Goal: Navigation & Orientation: Understand site structure

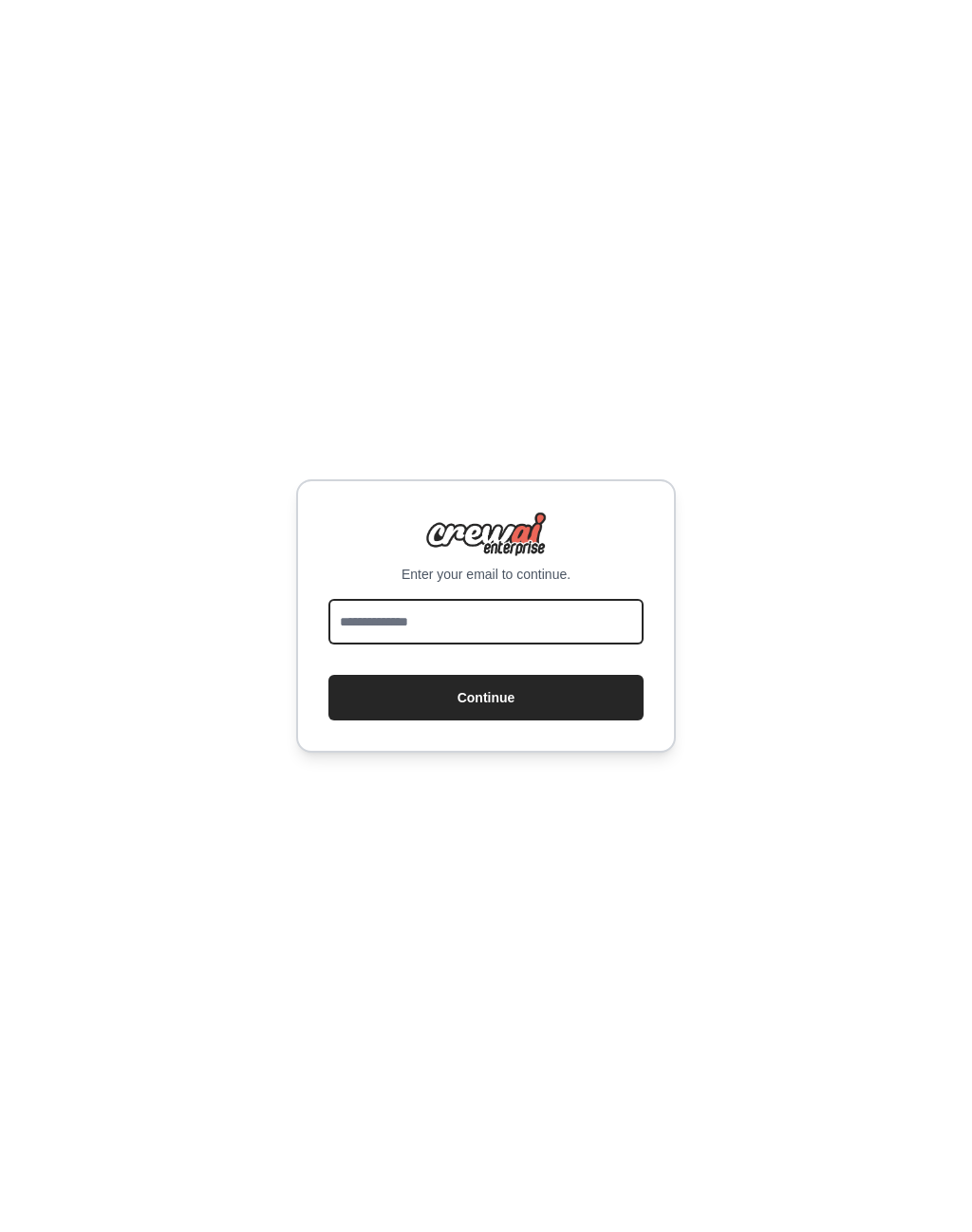
click at [591, 639] on input "email" at bounding box center [486, 621] width 316 height 45
type input "**********"
click at [554, 715] on button "Continue" at bounding box center [486, 697] width 316 height 45
click at [530, 718] on button "Continue" at bounding box center [486, 697] width 316 height 45
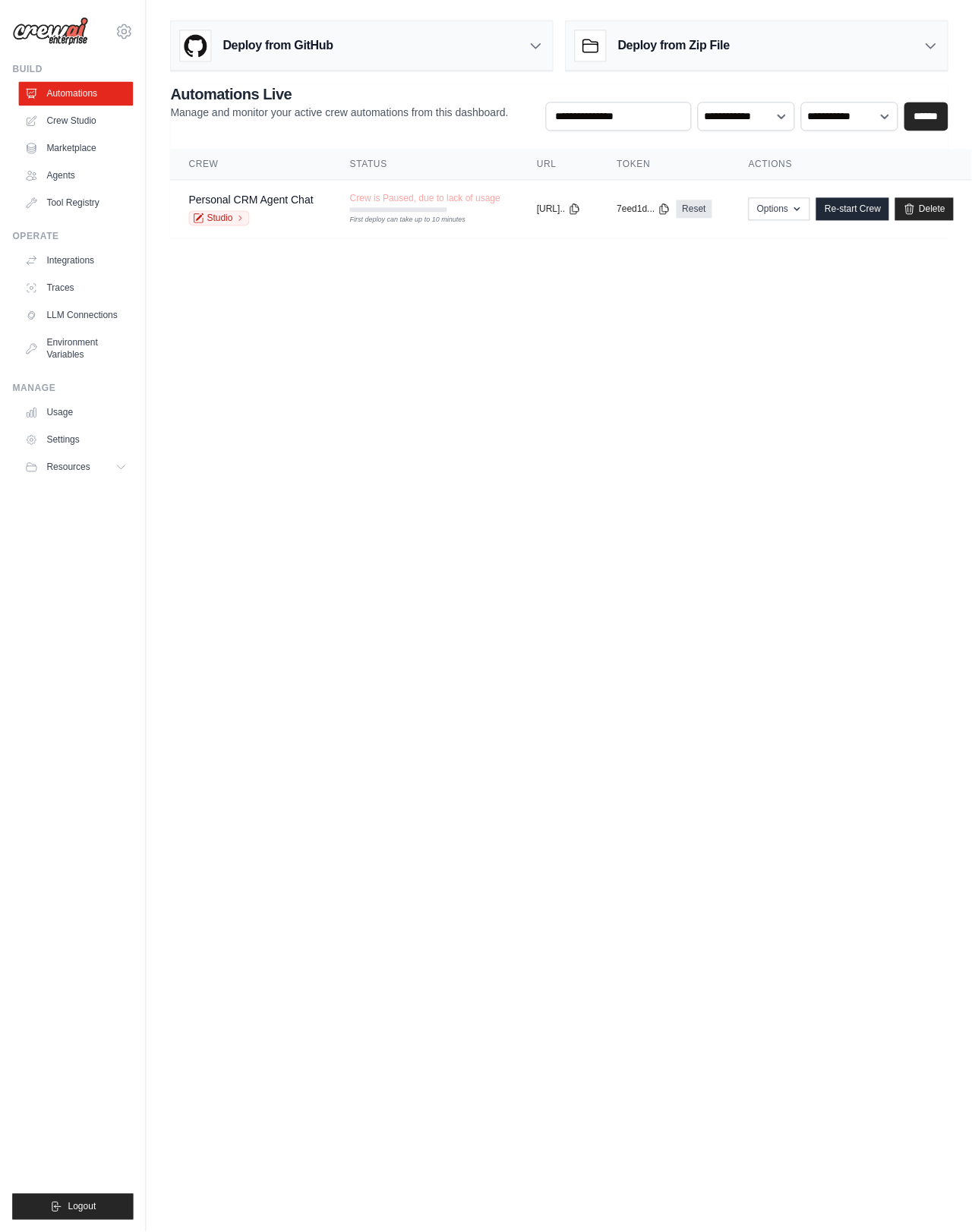
scroll to position [13, 29]
click at [263, 195] on link "Personal CRM Agent Chat" at bounding box center [250, 201] width 124 height 12
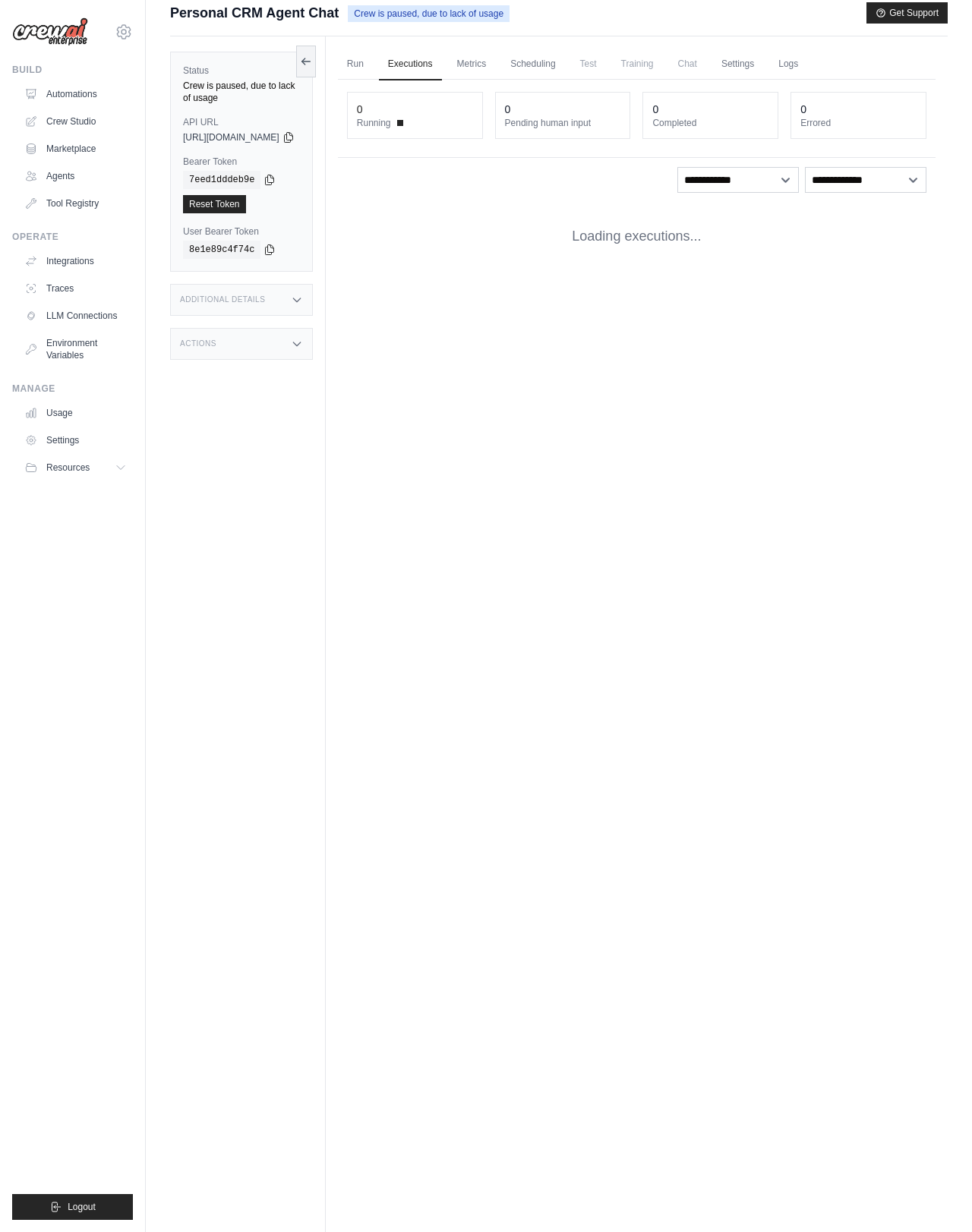
scroll to position [13, 0]
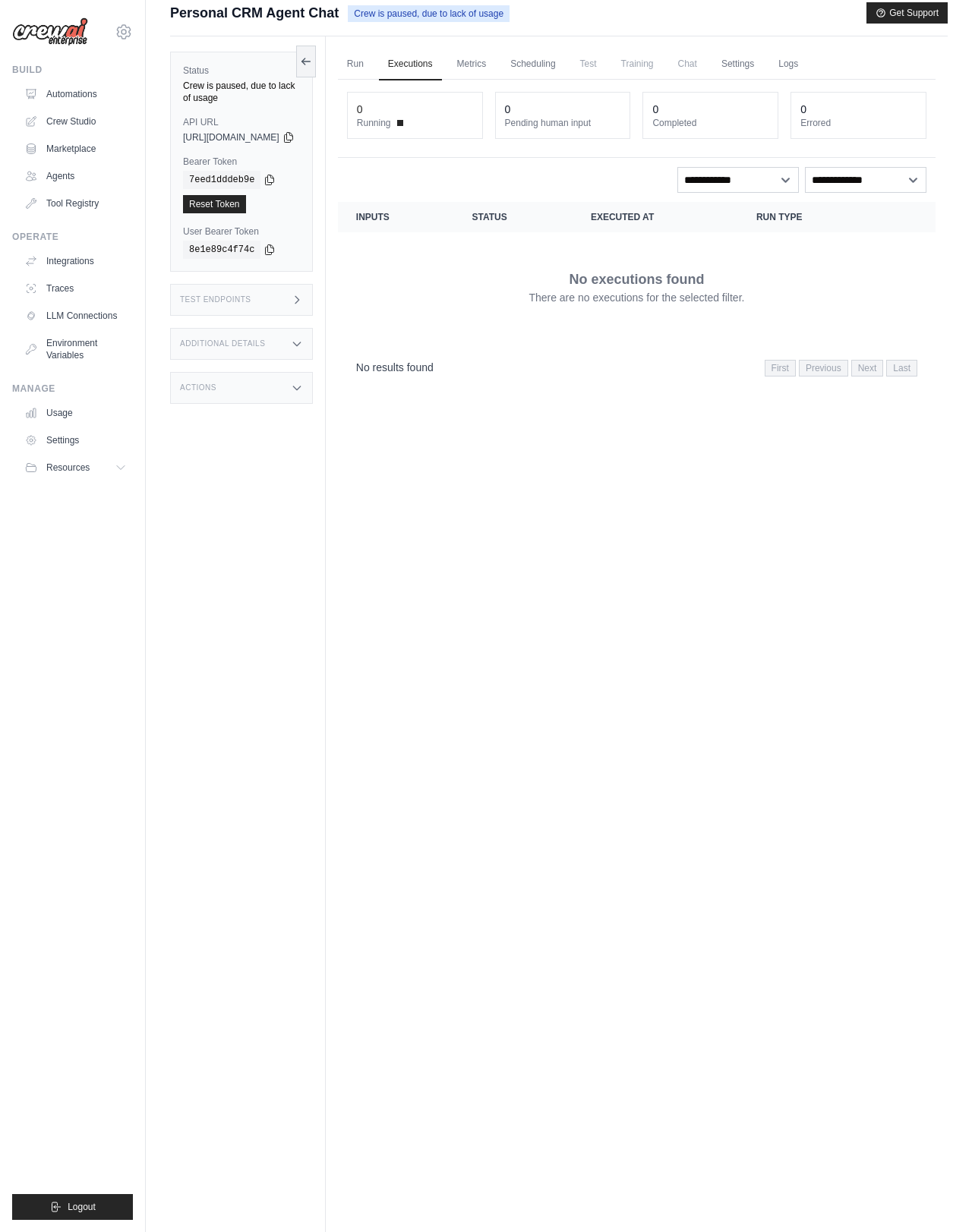
click at [97, 83] on link "Automations" at bounding box center [76, 93] width 115 height 24
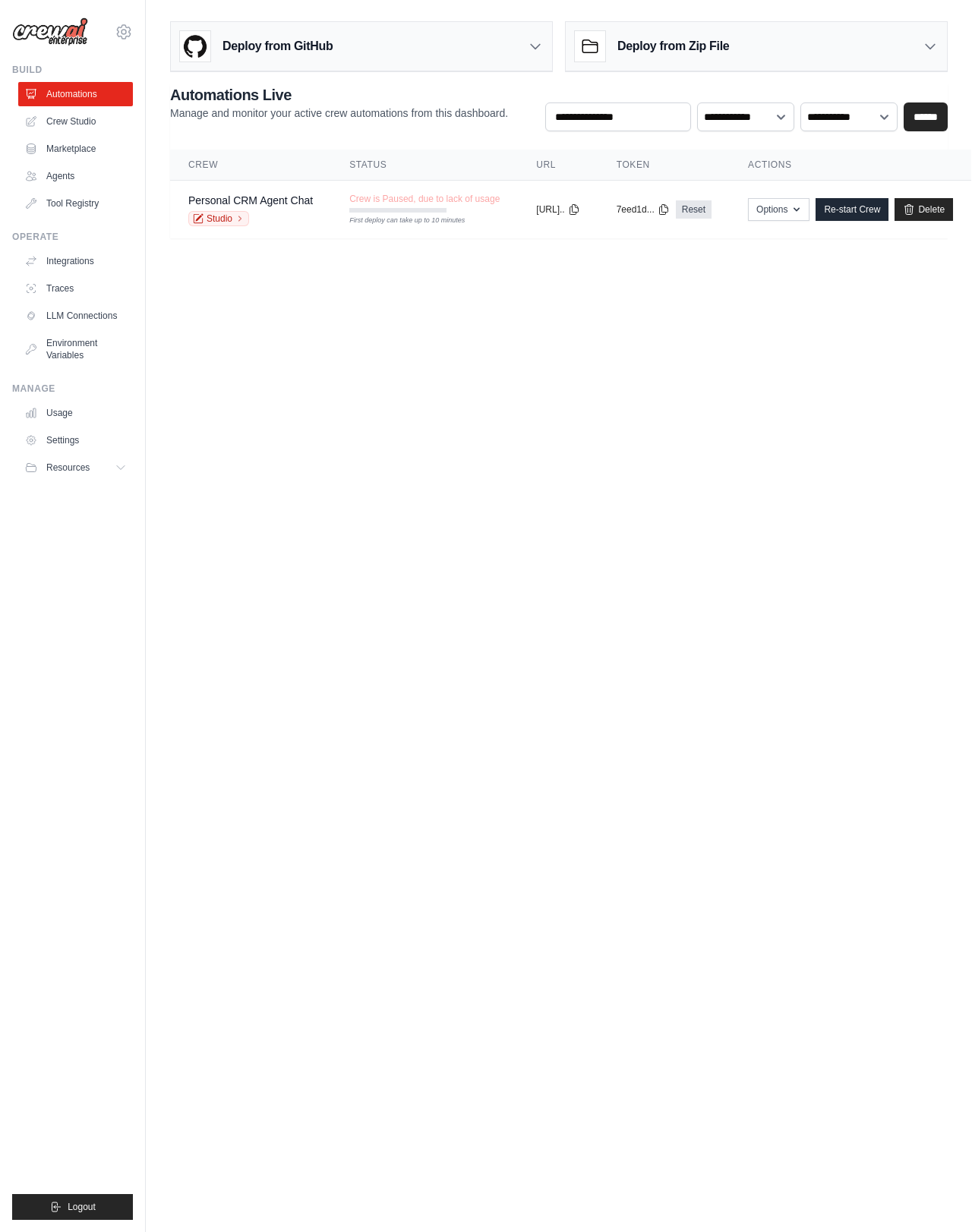
click at [102, 122] on link "Crew Studio" at bounding box center [76, 121] width 115 height 24
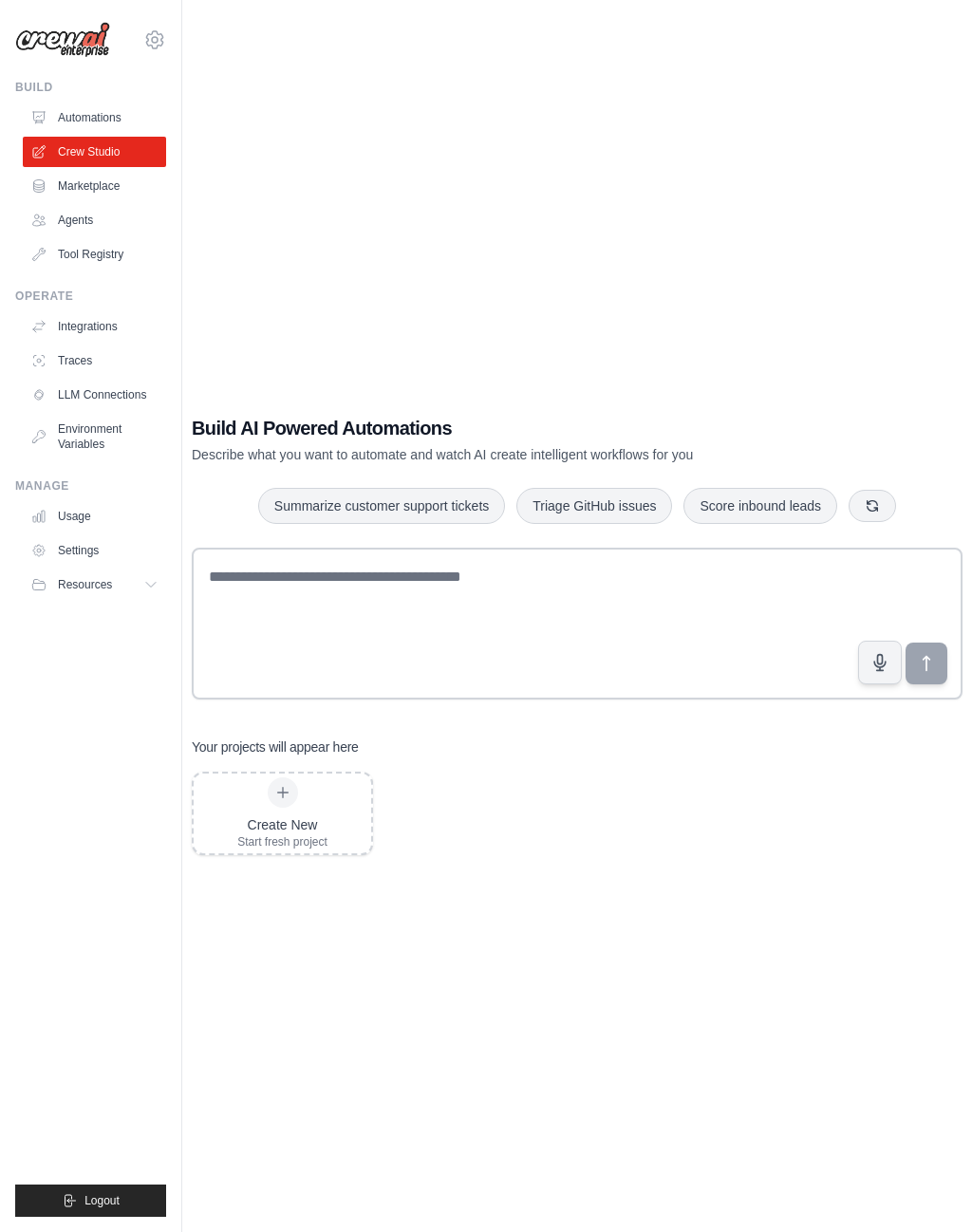
click at [101, 185] on link "Marketplace" at bounding box center [95, 185] width 144 height 30
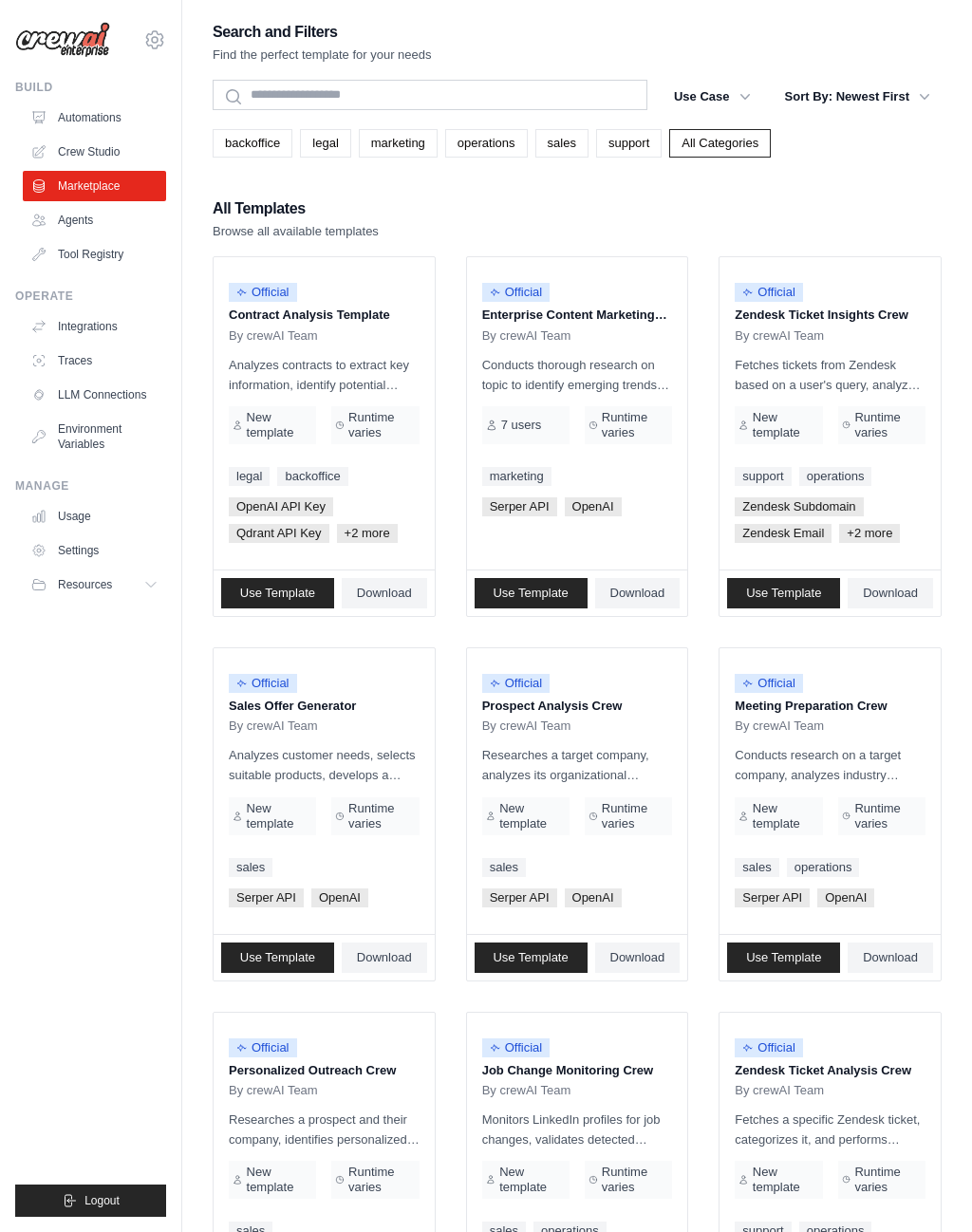
click at [80, 215] on link "Agents" at bounding box center [95, 219] width 144 height 30
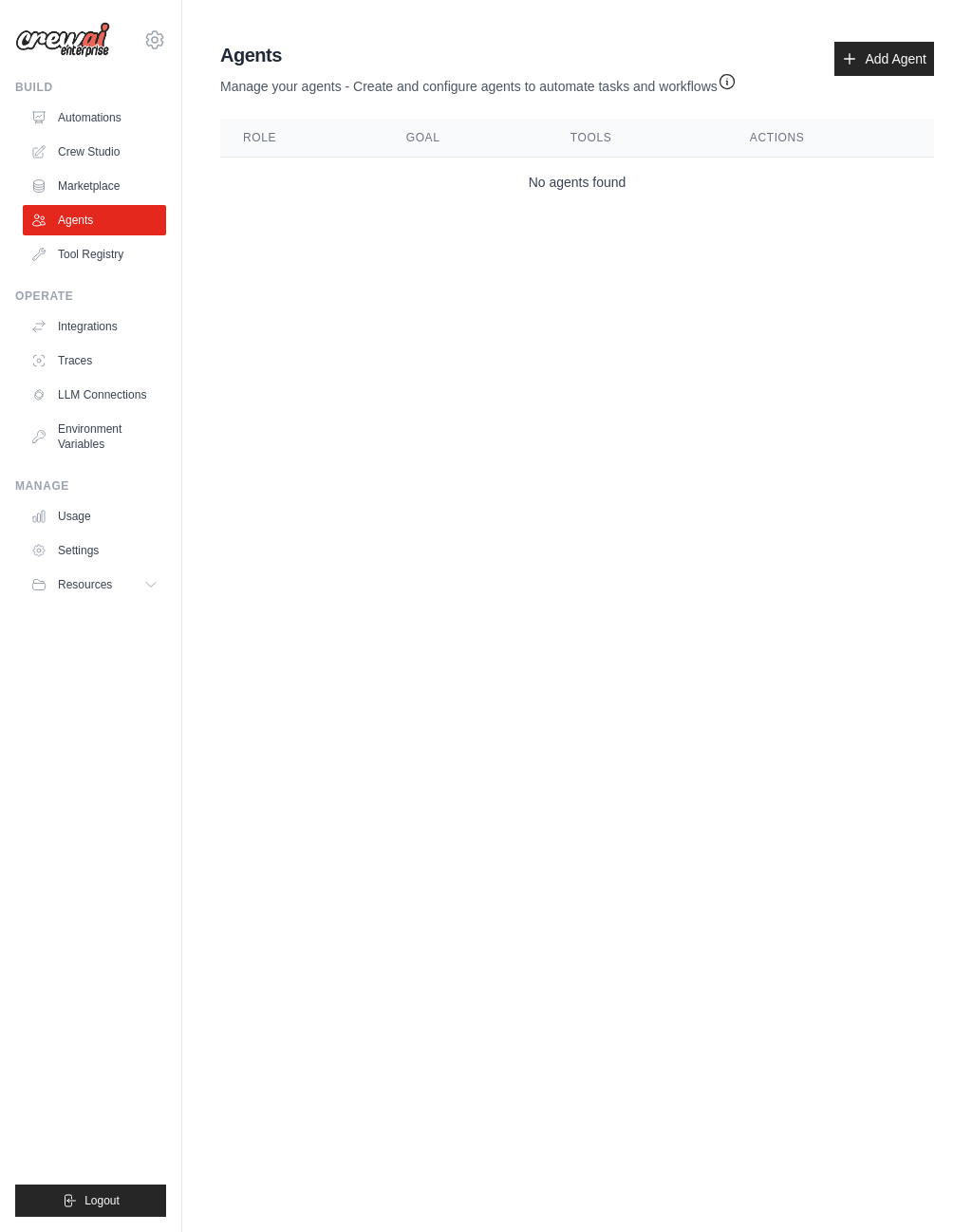
click at [117, 249] on link "Tool Registry" at bounding box center [95, 254] width 144 height 30
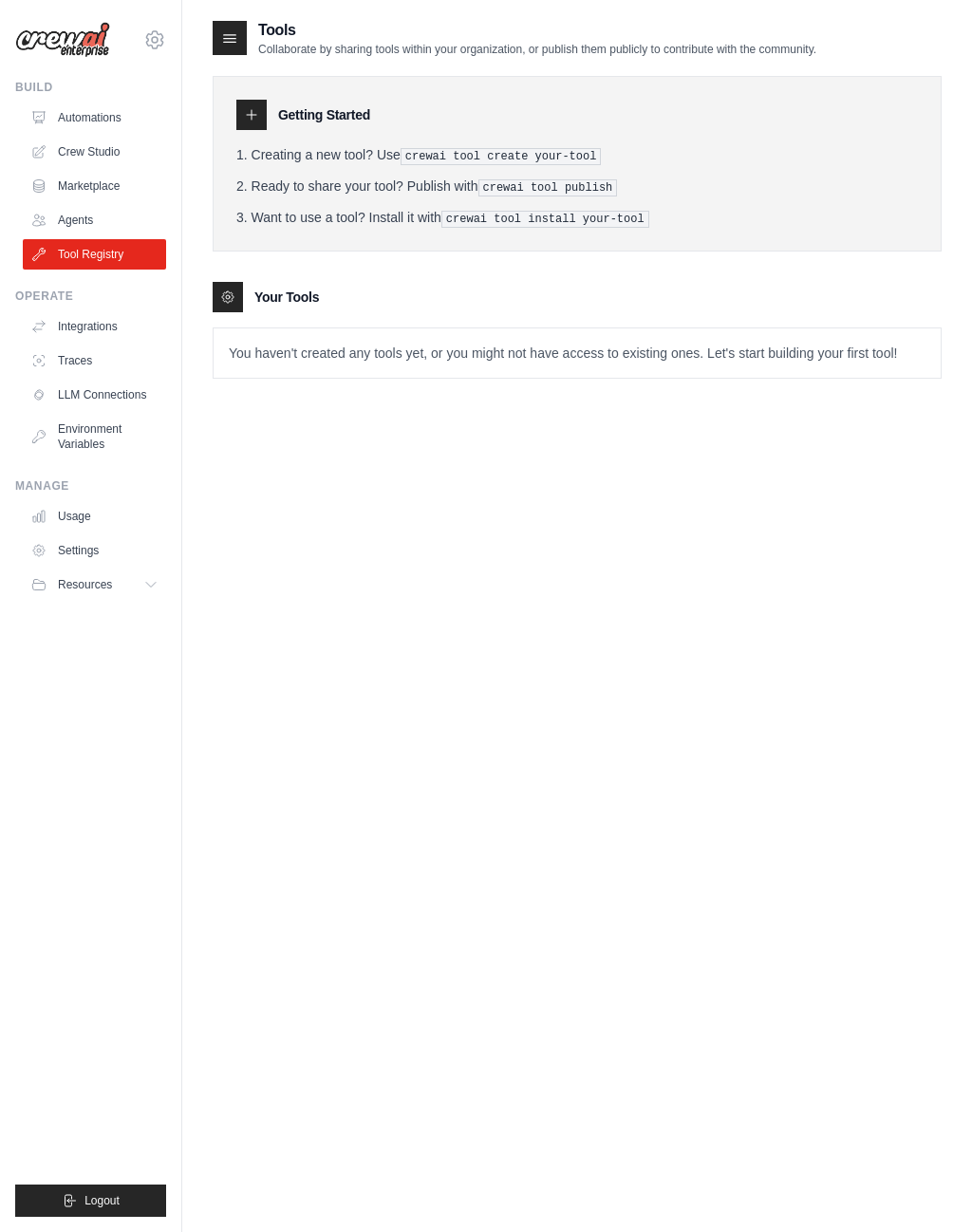
click at [113, 307] on div "Operate Integrations Traces LLM Connections Environment Variables" at bounding box center [91, 373] width 151 height 171
click at [114, 317] on link "Integrations" at bounding box center [95, 326] width 144 height 30
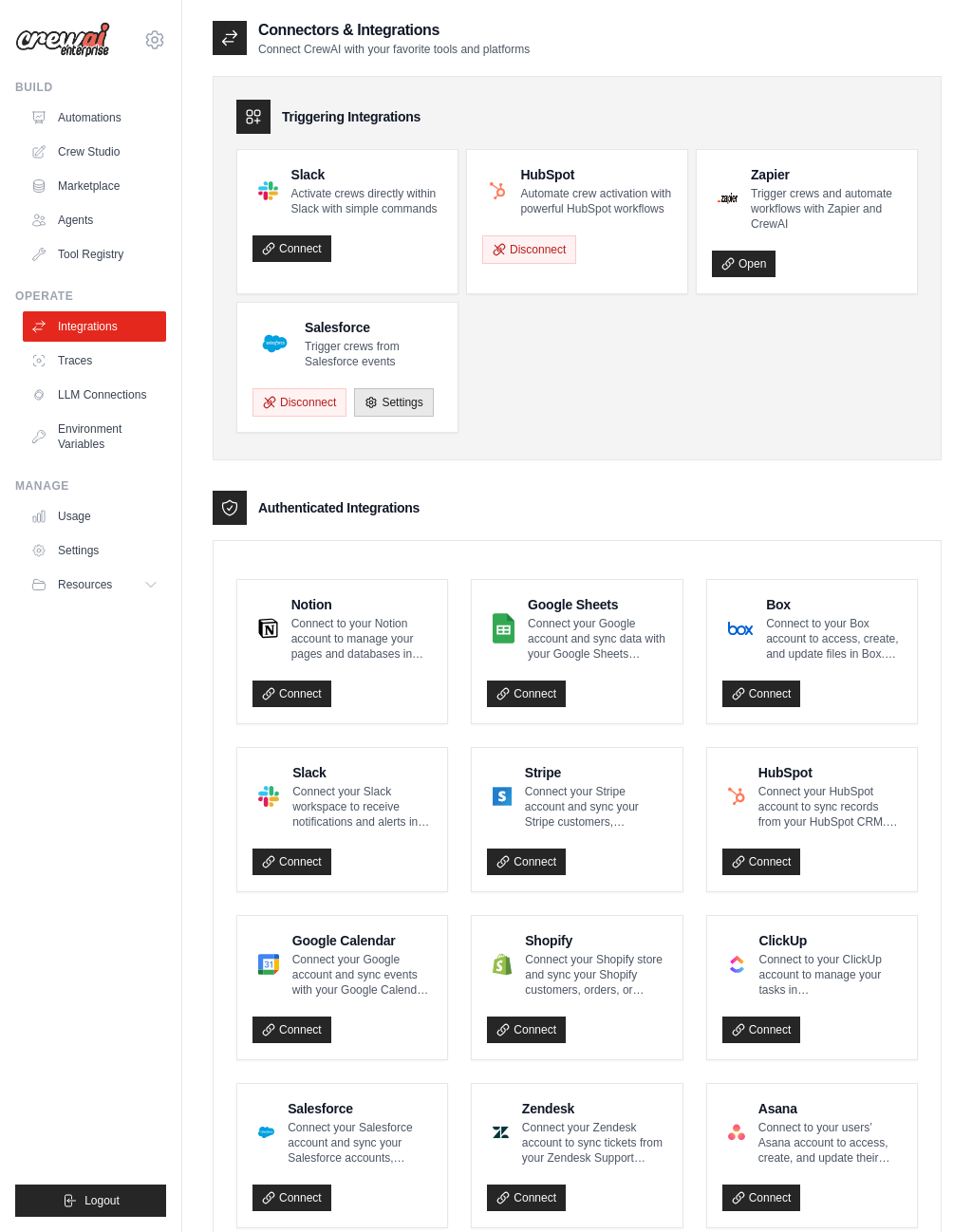
click at [126, 400] on link "LLM Connections" at bounding box center [95, 394] width 144 height 30
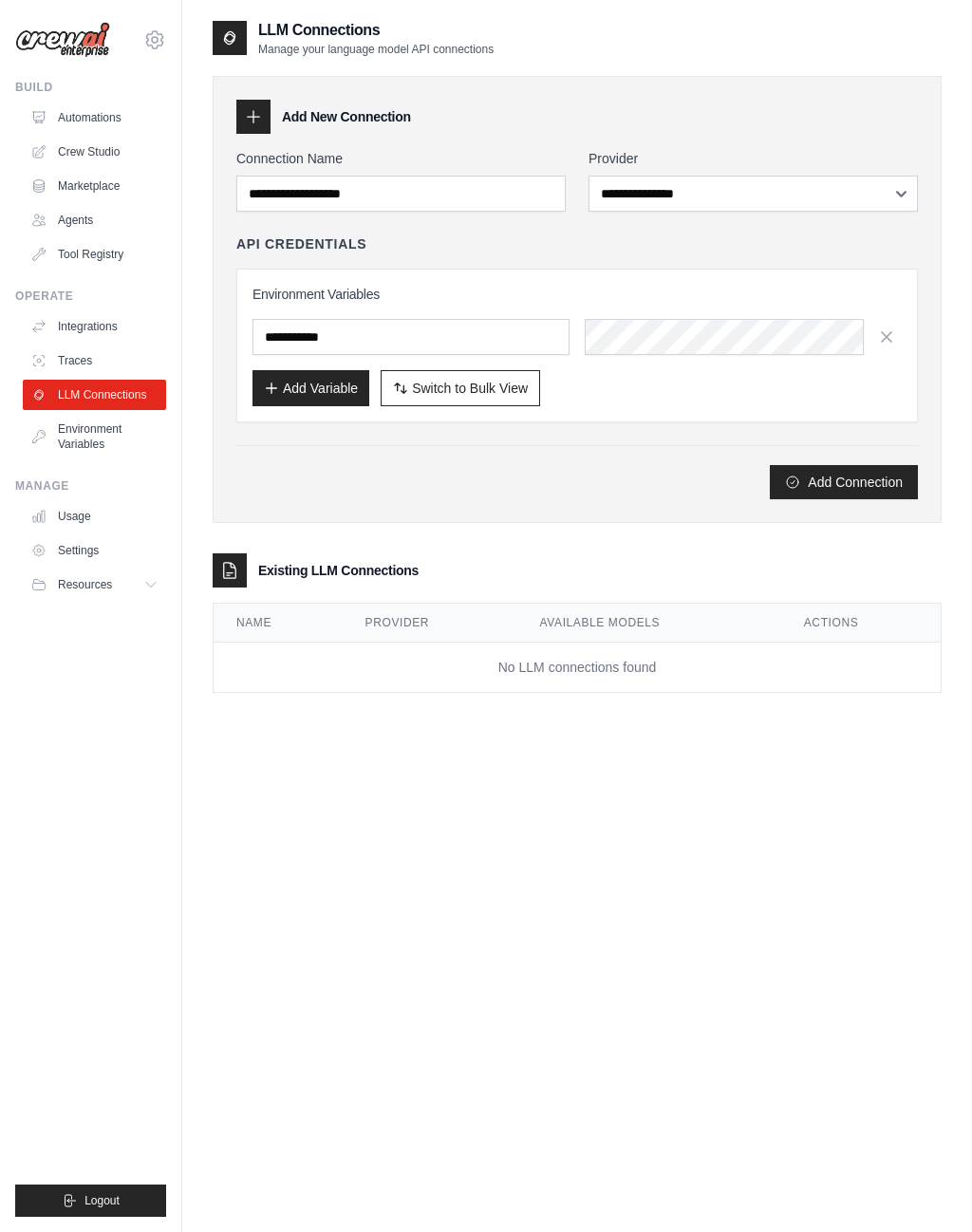
click at [96, 436] on link "Environment Variables" at bounding box center [95, 436] width 144 height 45
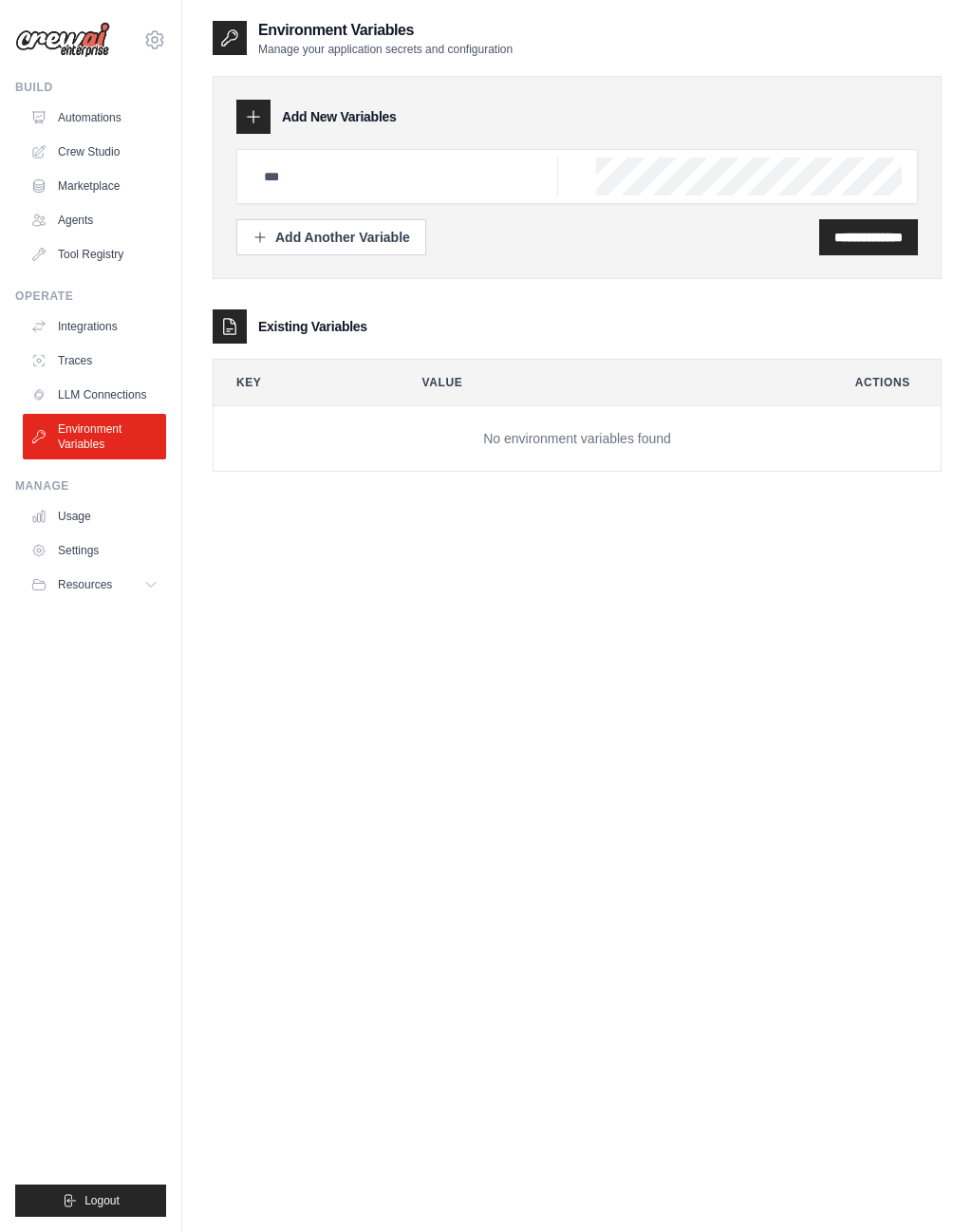
click at [128, 595] on button "Resources" at bounding box center [95, 584] width 144 height 30
click at [92, 648] on span "GitHub" at bounding box center [83, 647] width 35 height 15
